Goal: Task Accomplishment & Management: Use online tool/utility

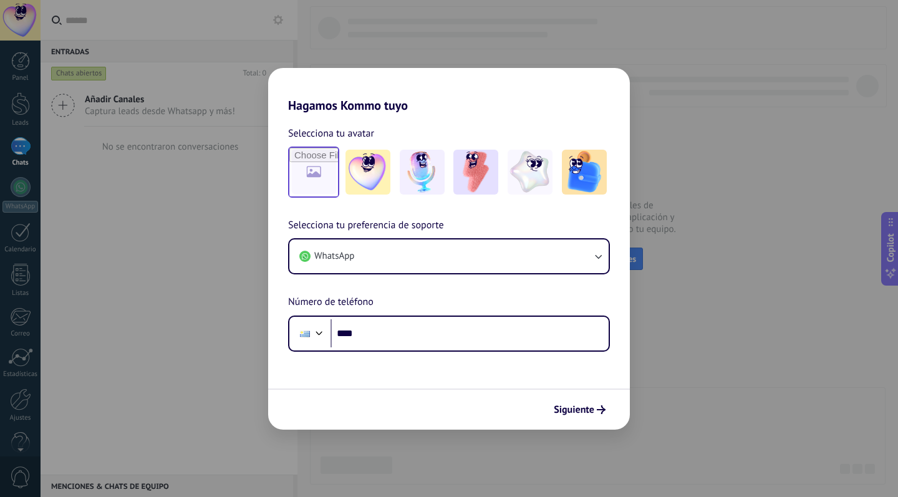
click at [315, 183] on input "file" at bounding box center [313, 172] width 49 height 49
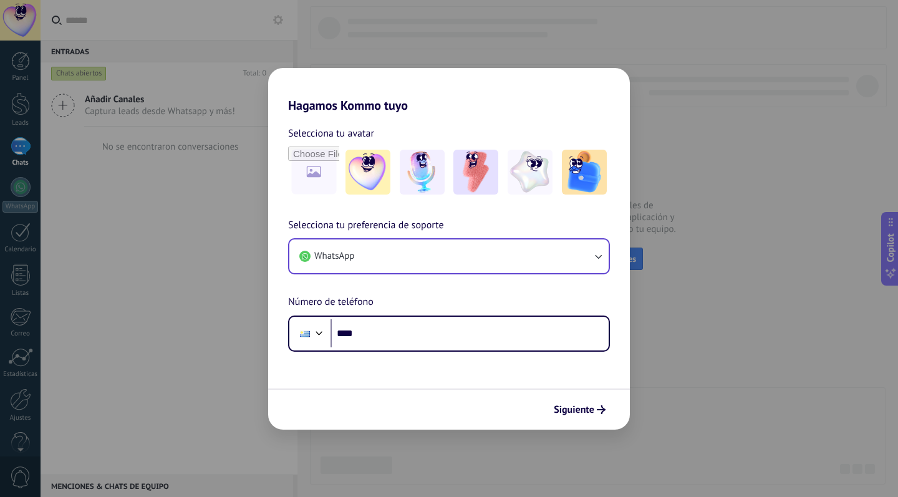
click at [385, 264] on button "WhatsApp" at bounding box center [448, 256] width 319 height 34
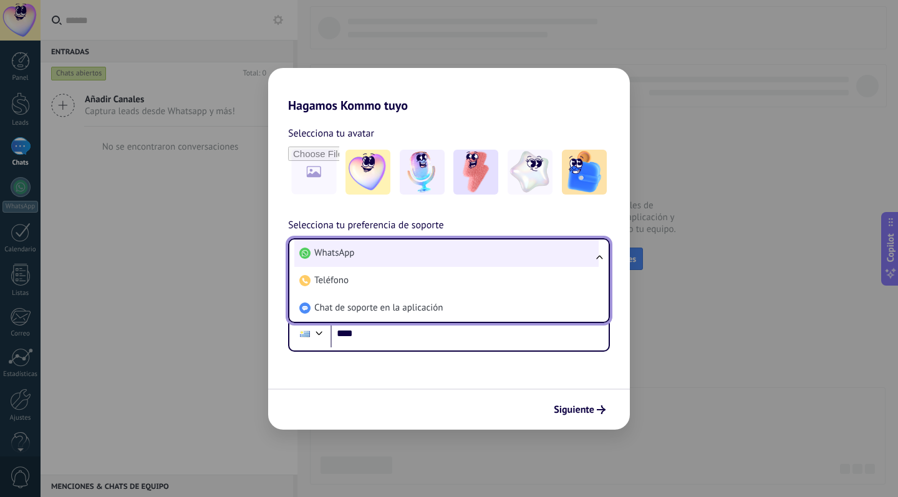
click at [362, 258] on li "WhatsApp" at bounding box center [446, 252] width 304 height 27
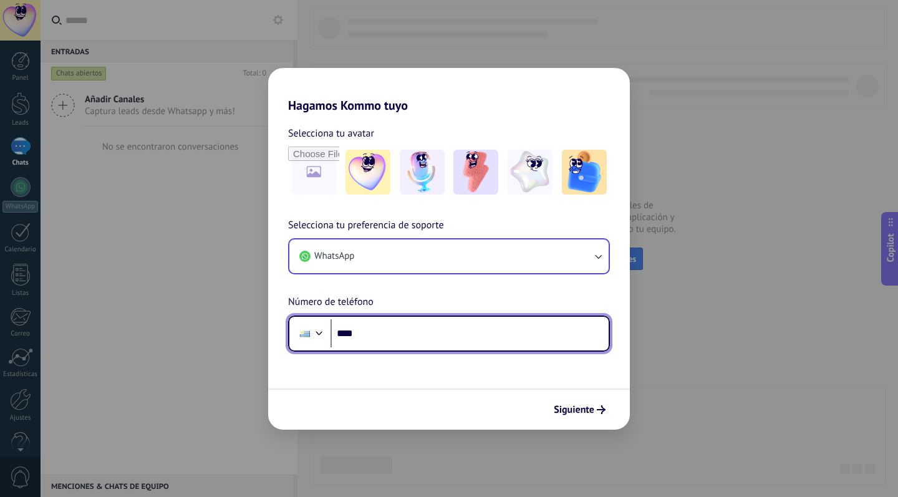
click at [320, 335] on div at bounding box center [319, 331] width 15 height 15
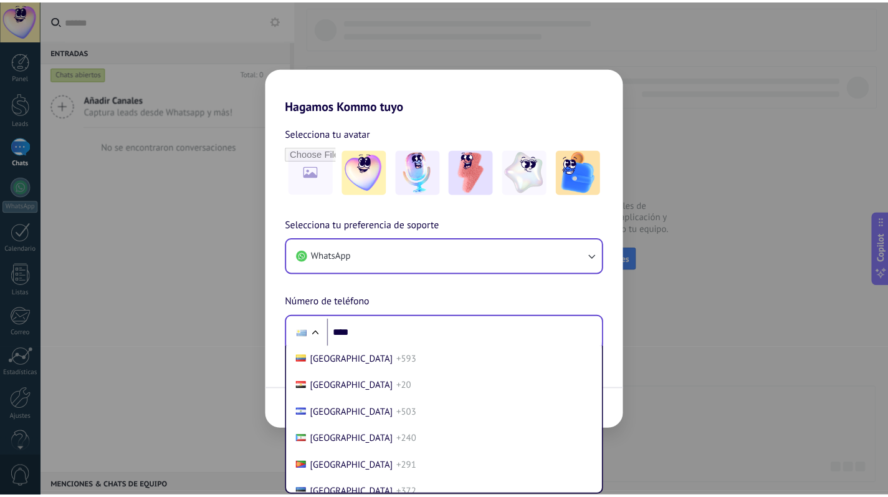
scroll to position [1450, 0]
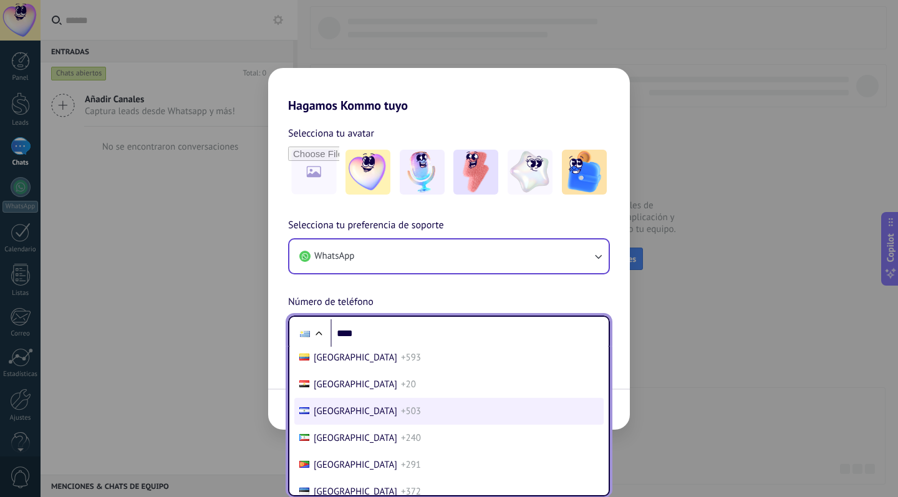
click at [358, 403] on li "[GEOGRAPHIC_DATA] +503" at bounding box center [448, 411] width 309 height 27
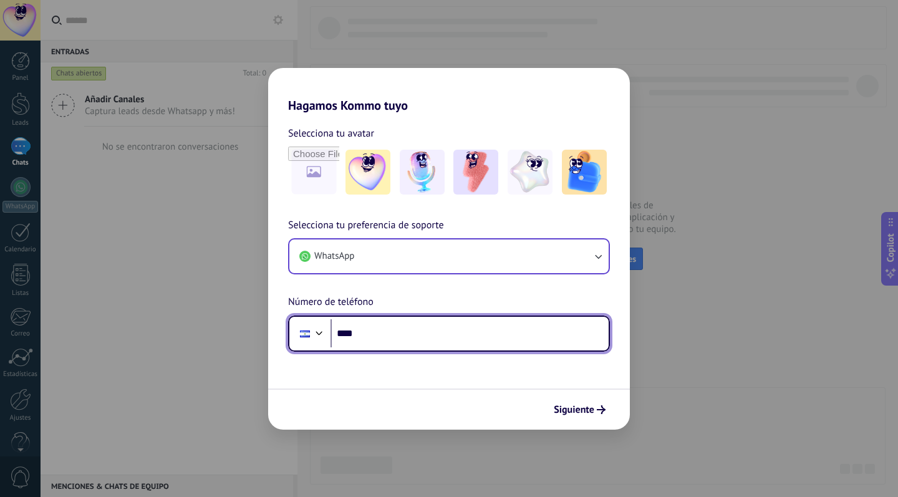
click at [386, 335] on input "****" at bounding box center [469, 333] width 278 height 29
type input "**********"
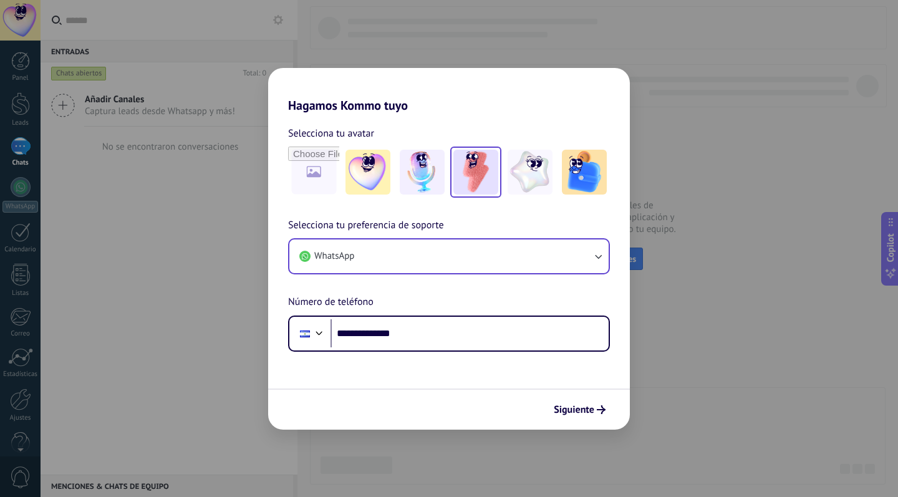
click at [477, 181] on img at bounding box center [475, 172] width 45 height 45
click at [583, 408] on span "Siguiente" at bounding box center [574, 409] width 41 height 9
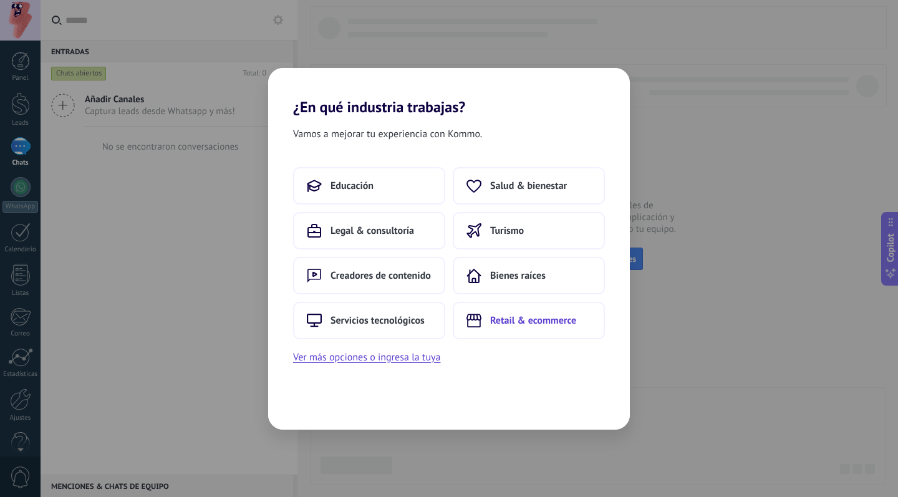
click at [515, 322] on span "Retail & ecommerce" at bounding box center [533, 320] width 86 height 12
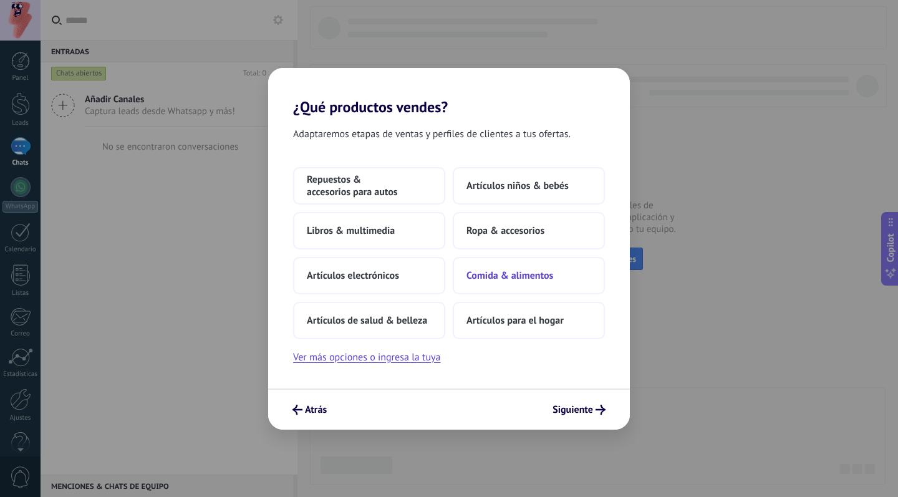
click at [481, 275] on span "Comida & alimentos" at bounding box center [509, 275] width 87 height 12
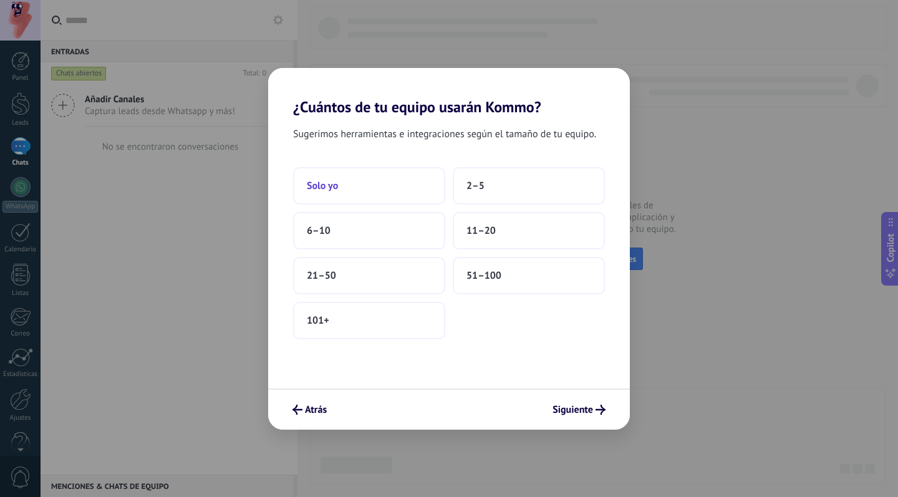
click at [339, 188] on button "Solo yo" at bounding box center [369, 185] width 152 height 37
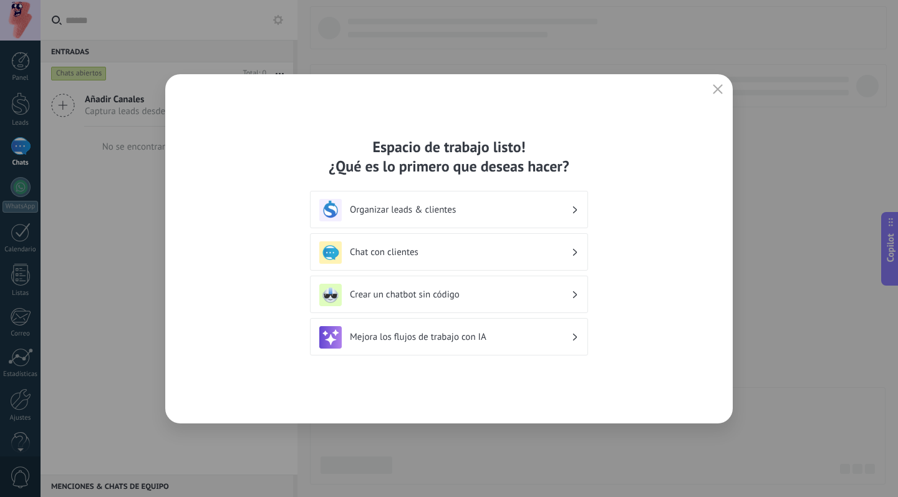
click at [442, 212] on h3 "Organizar leads & clientes" at bounding box center [460, 210] width 221 height 12
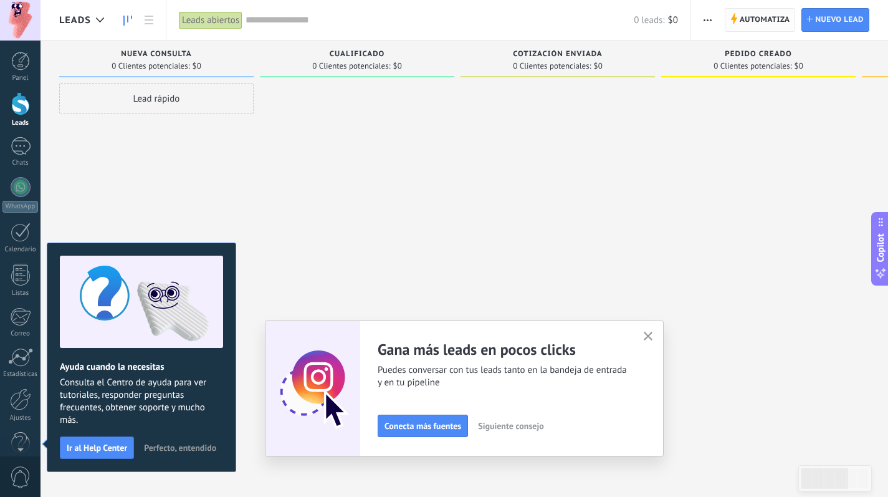
click at [765, 19] on span "Automatiza" at bounding box center [765, 20] width 50 height 22
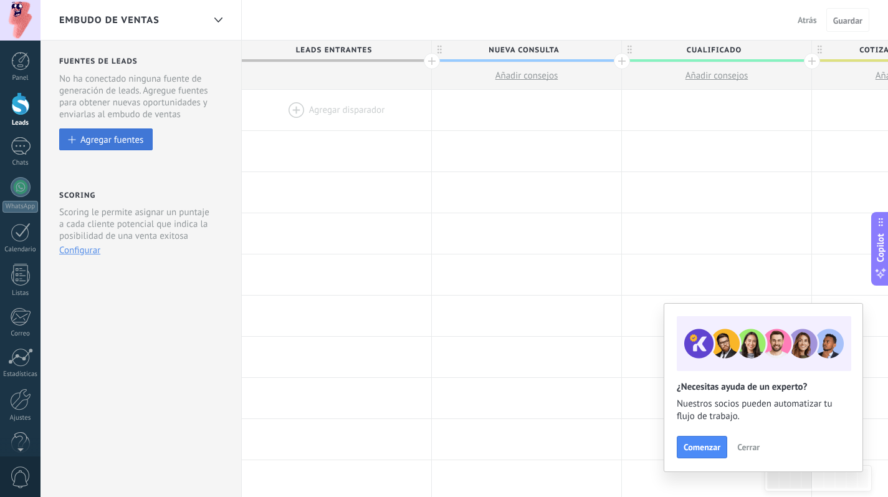
click at [117, 142] on div "Agregar fuentes" at bounding box center [111, 139] width 63 height 11
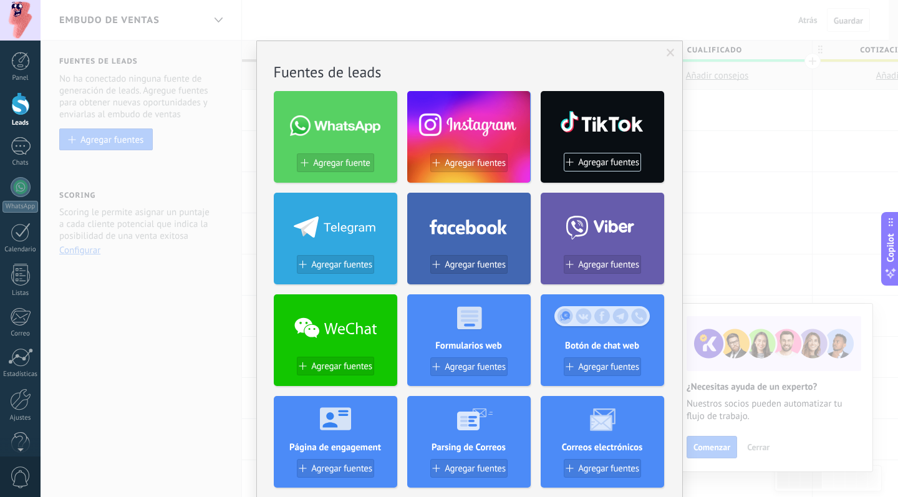
click at [342, 135] on span at bounding box center [335, 125] width 90 height 21
click at [334, 166] on span "Agregar fuente" at bounding box center [341, 163] width 57 height 11
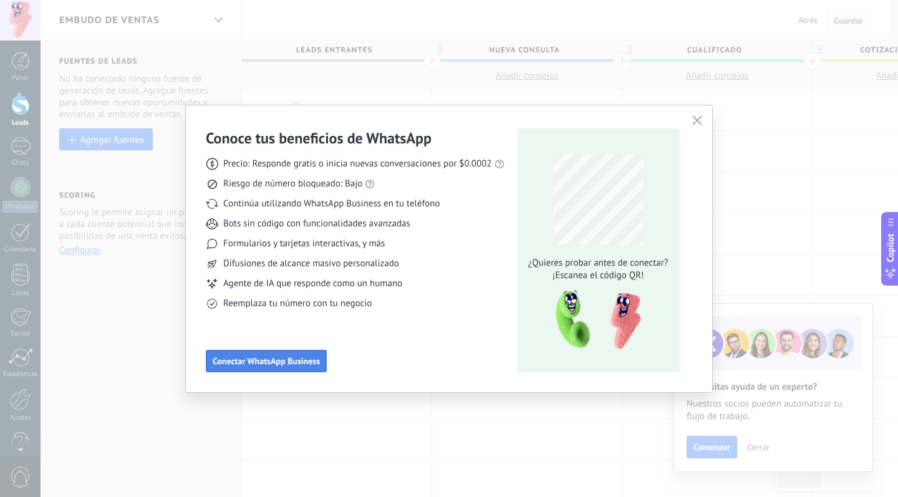
click at [266, 357] on span "Conectar WhatsApp Business" at bounding box center [266, 361] width 107 height 9
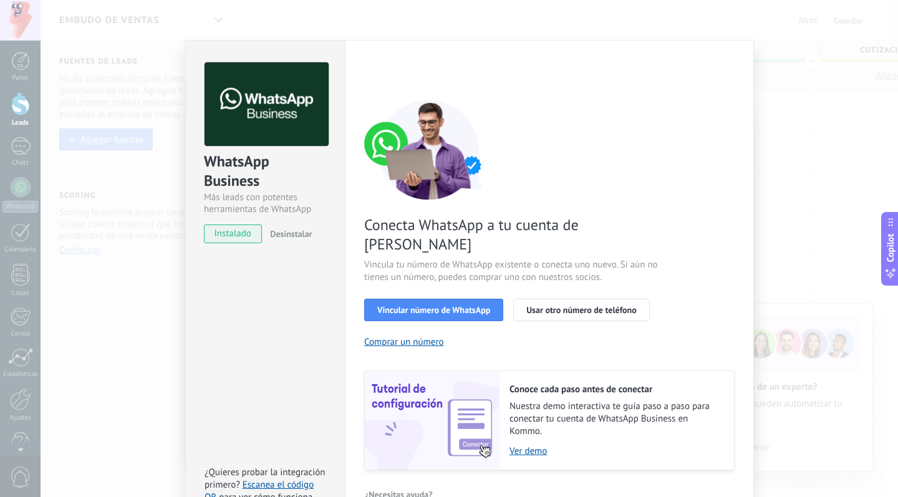
scroll to position [32, 0]
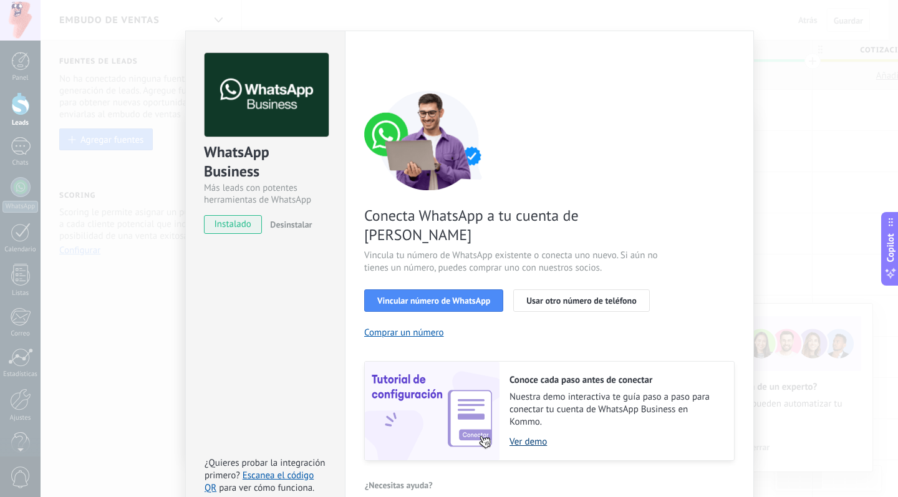
click at [526, 436] on link "Ver demo" at bounding box center [615, 442] width 212 height 12
click at [838, 117] on div "WhatsApp Business Más leads con potentes herramientas de WhatsApp instalado Des…" at bounding box center [469, 248] width 857 height 497
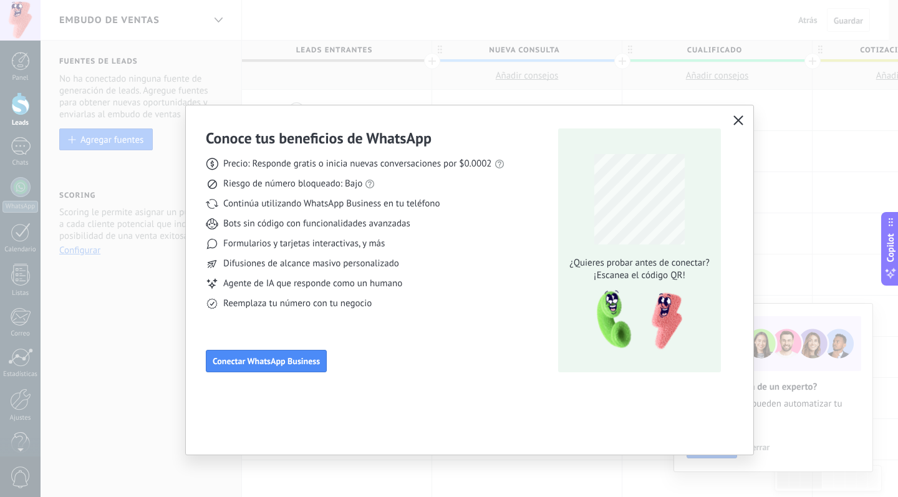
click at [746, 118] on button "button" at bounding box center [738, 120] width 16 height 17
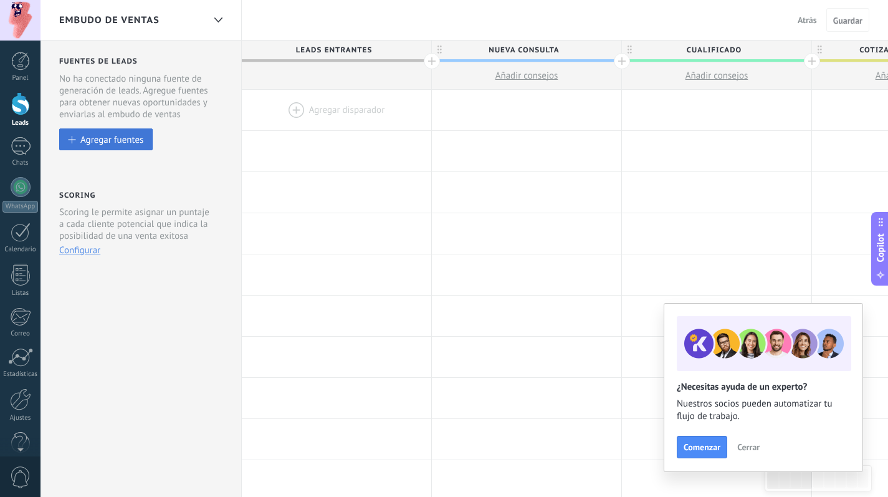
click at [82, 136] on div "Agregar fuentes" at bounding box center [111, 139] width 63 height 11
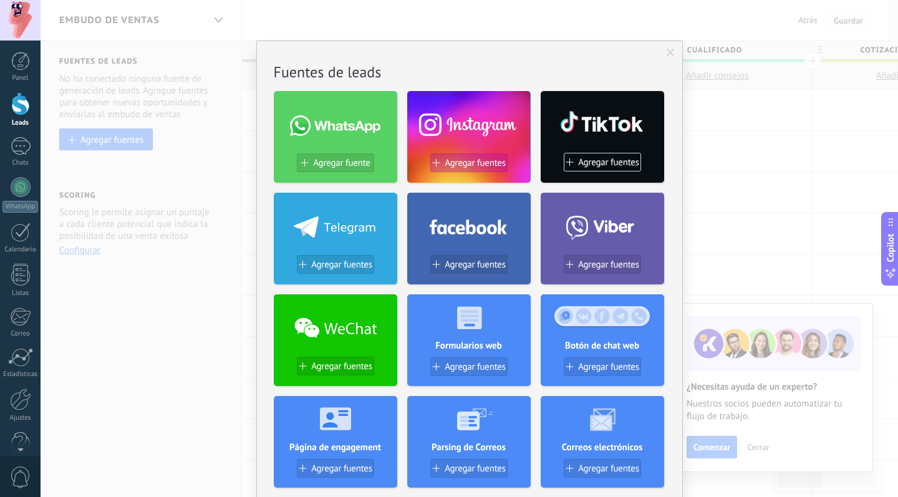
click at [474, 166] on span "Agregar fuentes" at bounding box center [474, 163] width 61 height 11
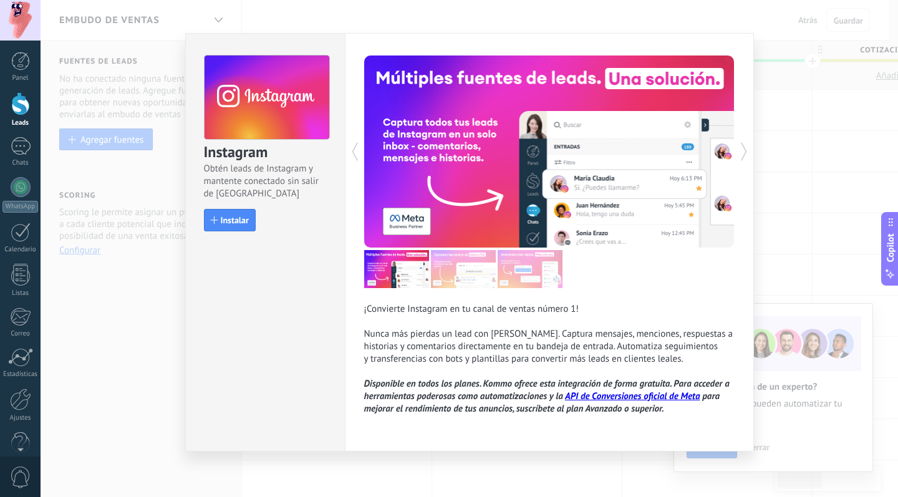
scroll to position [11, 0]
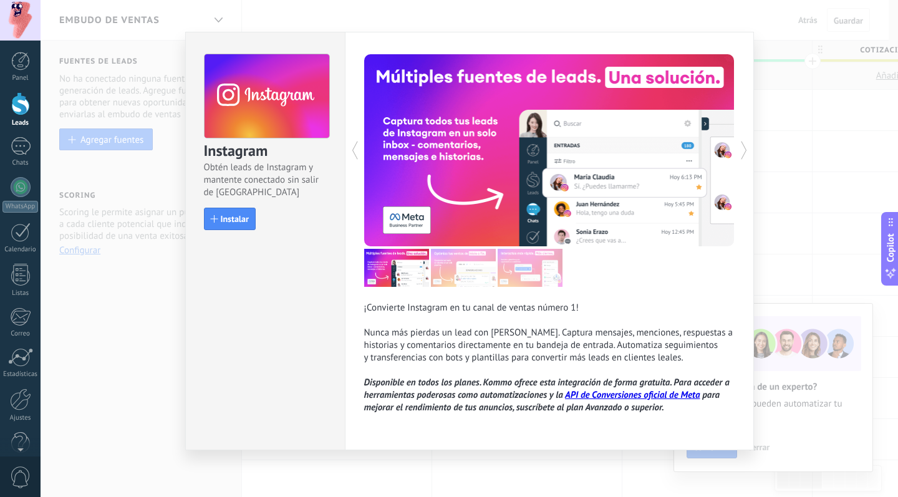
click at [165, 165] on div "Instagram Obtén leads de Instagram y mantente conectado sin salir de Kommo Inst…" at bounding box center [469, 248] width 857 height 497
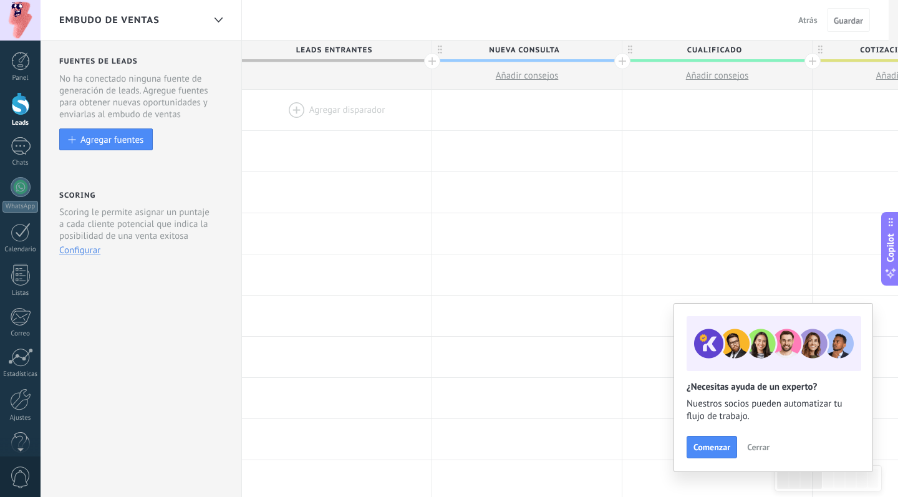
scroll to position [0, 0]
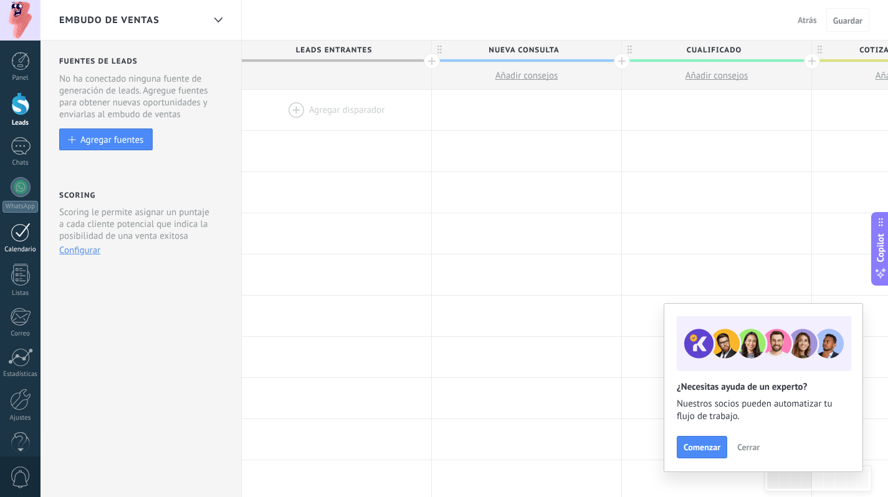
click at [22, 241] on div at bounding box center [21, 232] width 20 height 19
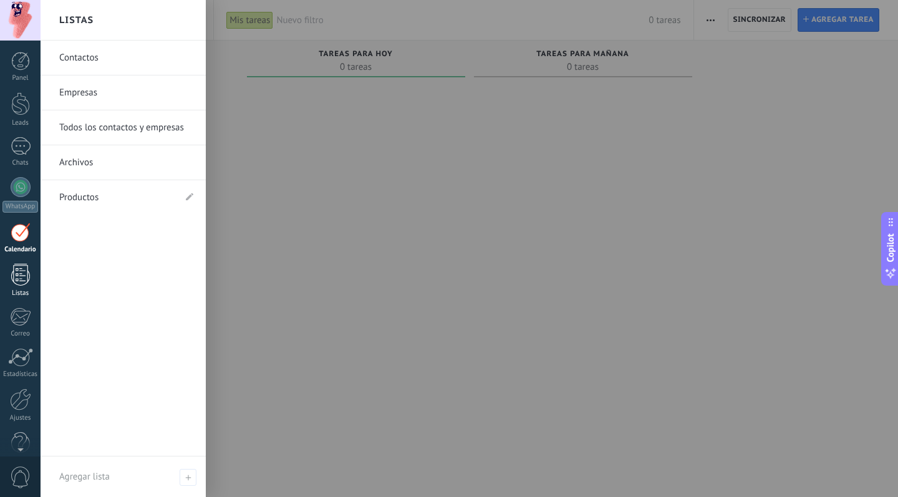
click at [19, 276] on div at bounding box center [20, 275] width 19 height 22
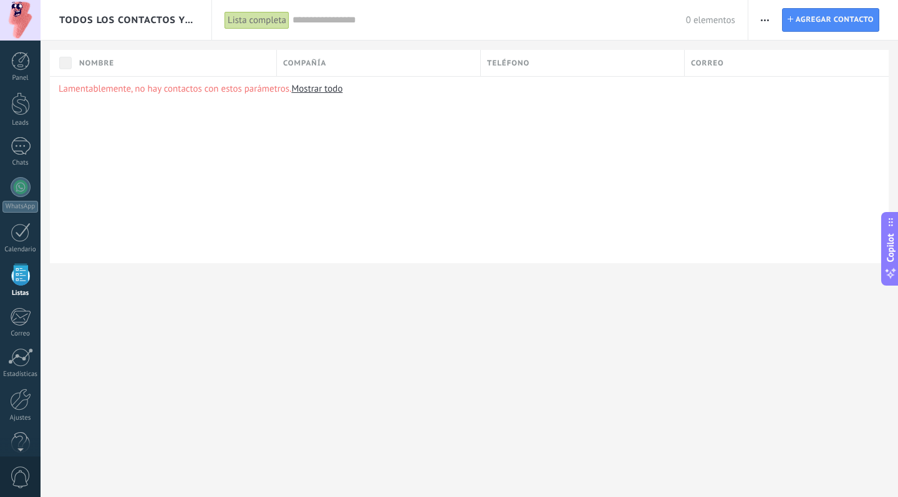
scroll to position [22, 0]
click at [19, 213] on div at bounding box center [21, 210] width 20 height 19
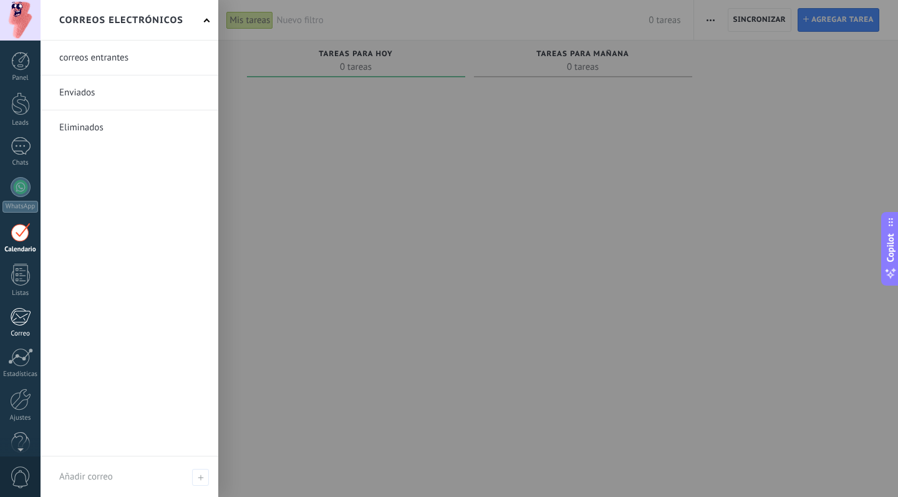
click at [22, 320] on div at bounding box center [20, 316] width 21 height 19
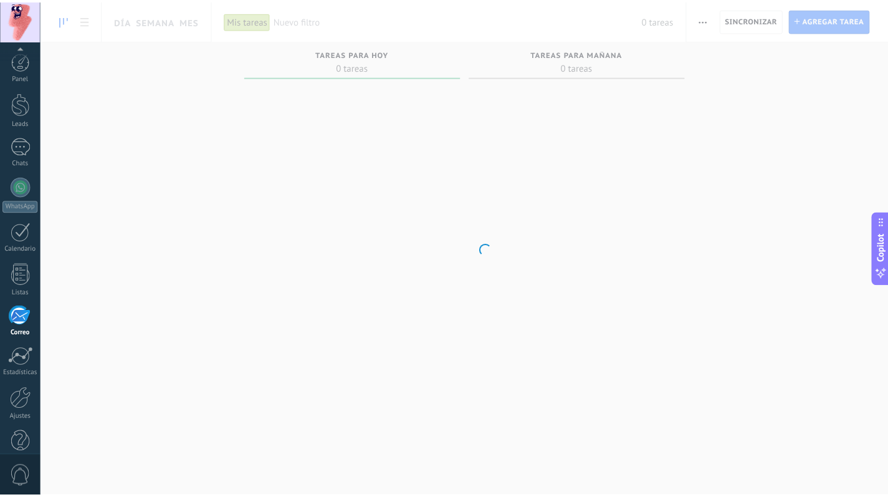
scroll to position [22, 0]
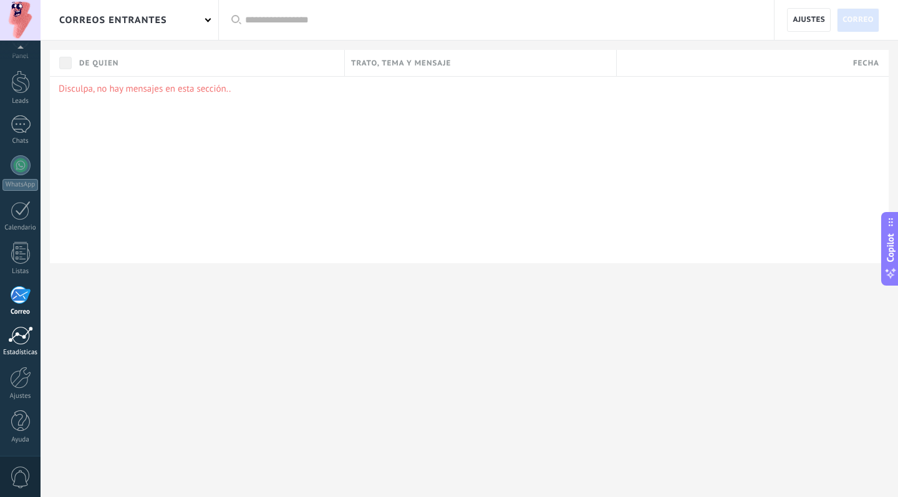
click at [22, 337] on div at bounding box center [20, 335] width 25 height 19
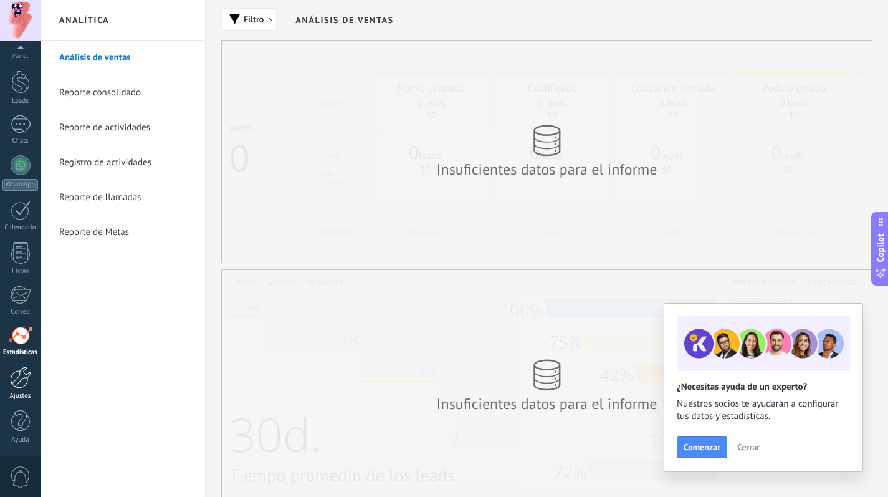
click at [27, 383] on div at bounding box center [20, 378] width 21 height 22
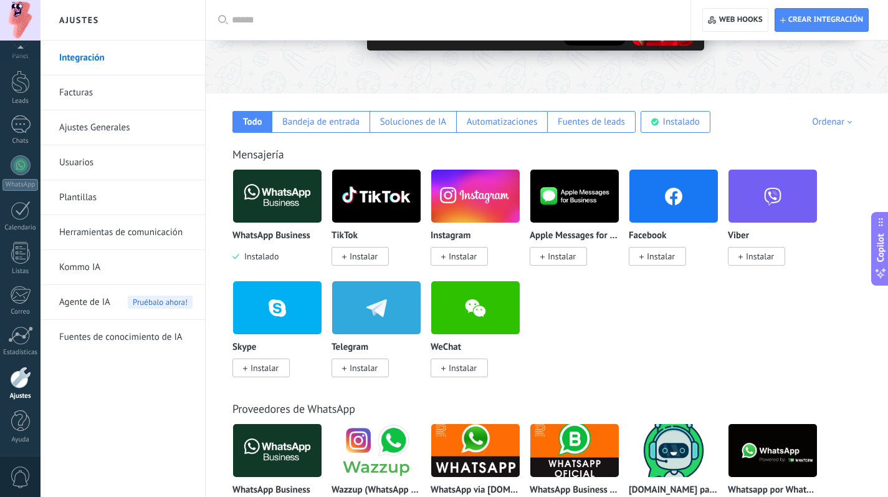
scroll to position [153, 0]
